Goal: Task Accomplishment & Management: Manage account settings

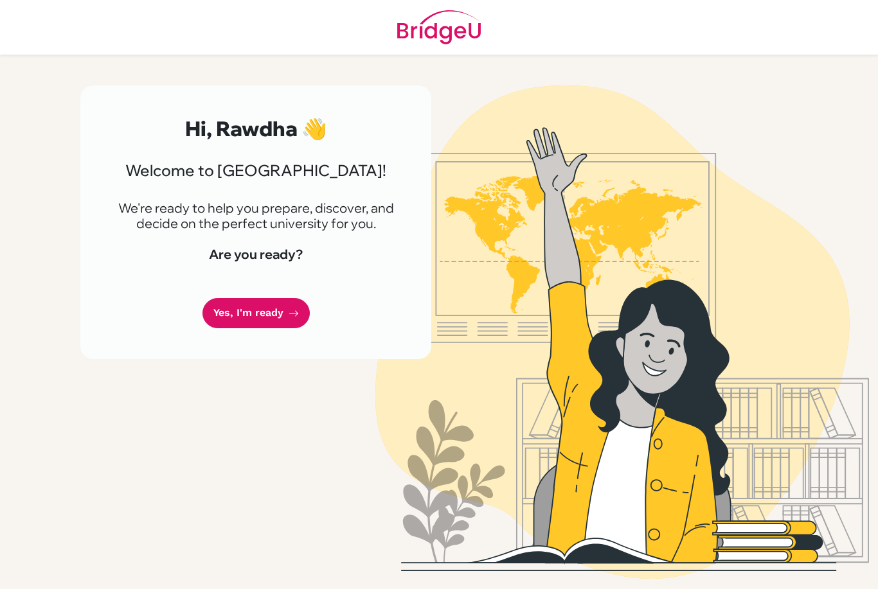
click at [285, 319] on link "Yes, I'm ready" at bounding box center [255, 313] width 107 height 30
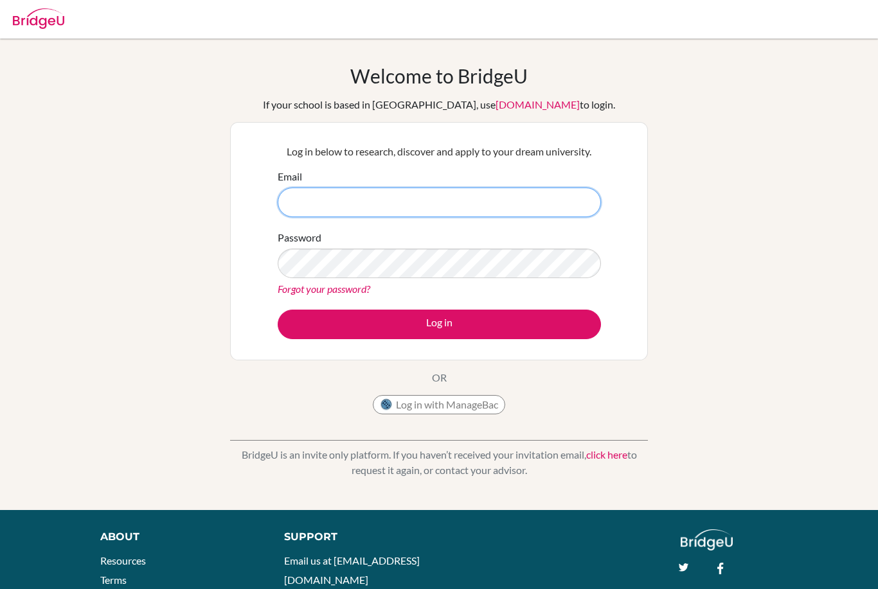
type input "[EMAIL_ADDRESS][DOMAIN_NAME]"
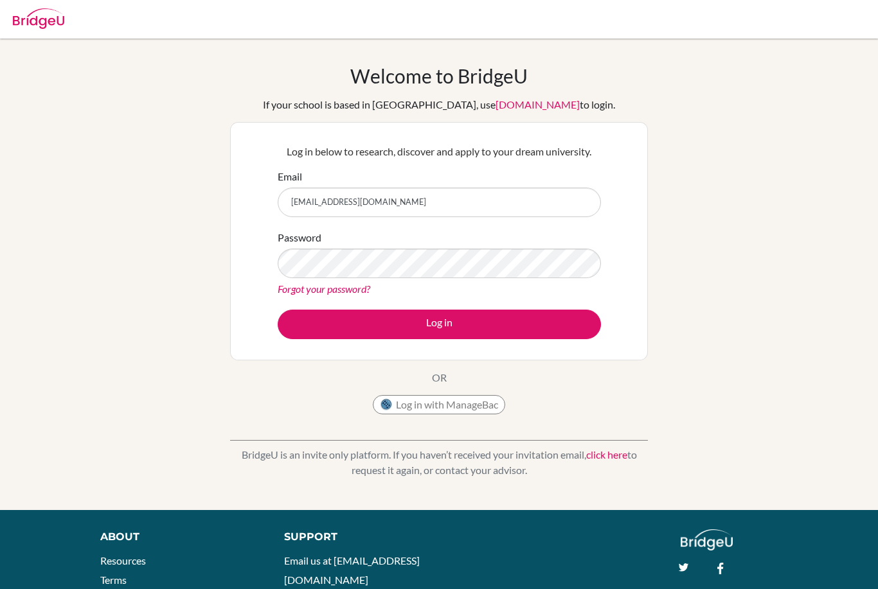
click at [439, 324] on button "Log in" at bounding box center [439, 325] width 323 height 30
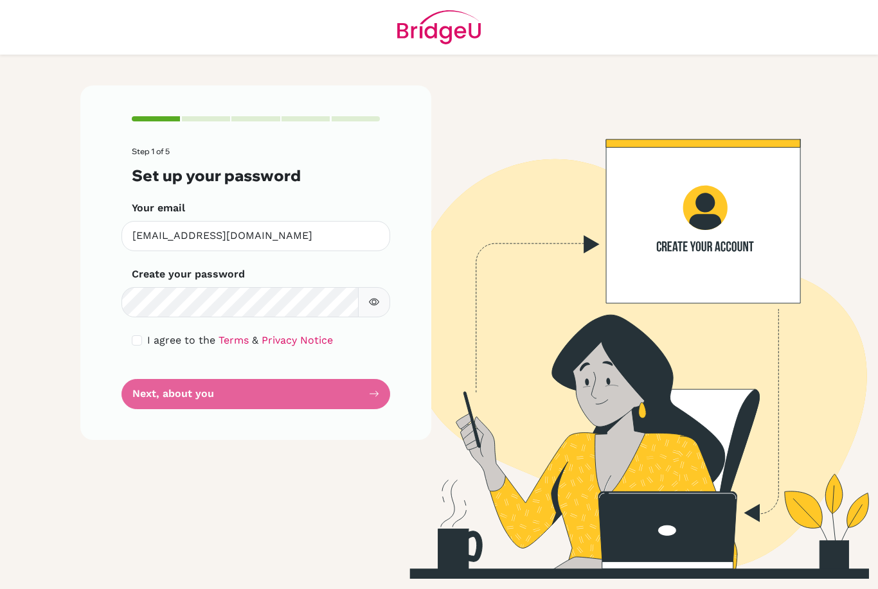
click at [165, 396] on form "Step 1 of 5 Set up your password Your email 51025@aisa.sch.ae Invalid email Cre…" at bounding box center [256, 278] width 248 height 262
